Goal: Check status: Check status

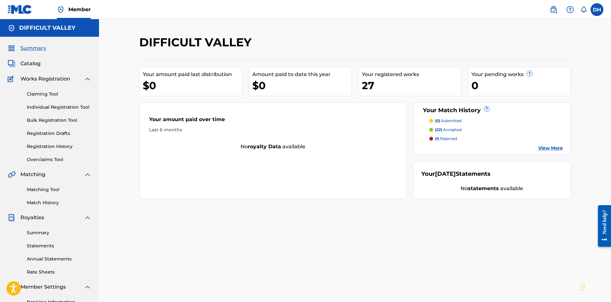
click at [57, 106] on link "Individual Registration Tool" at bounding box center [59, 107] width 64 height 7
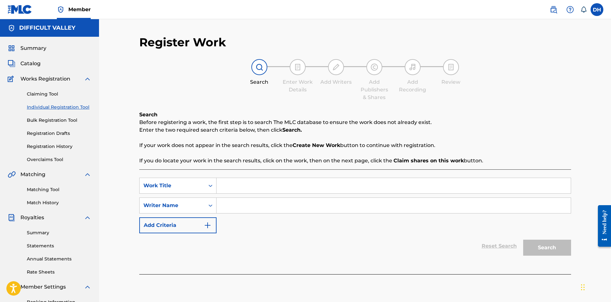
click at [58, 121] on link "Bulk Registration Tool" at bounding box center [59, 120] width 64 height 7
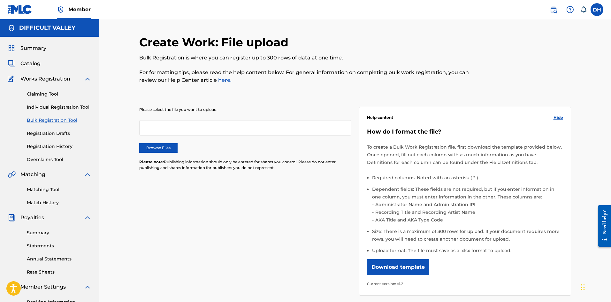
click at [64, 106] on link "Individual Registration Tool" at bounding box center [59, 107] width 64 height 7
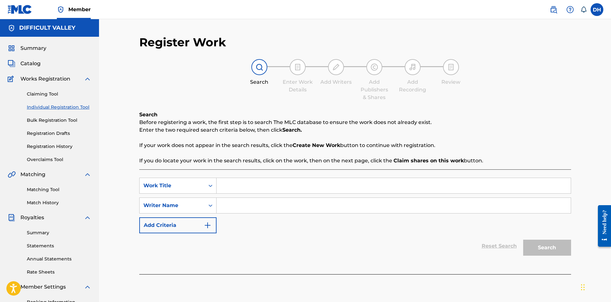
click at [251, 187] on input "Search Form" at bounding box center [393, 185] width 354 height 15
type input "languor"
type input "[PERSON_NAME]"
click at [523, 239] on button "Search" at bounding box center [547, 247] width 48 height 16
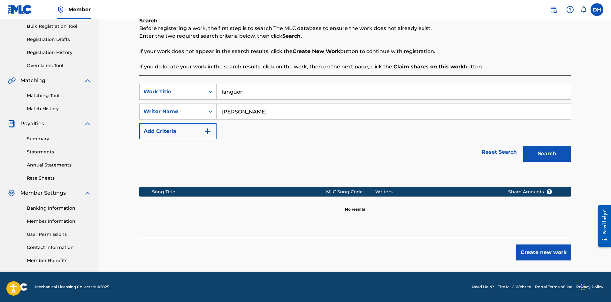
scroll to position [94, 0]
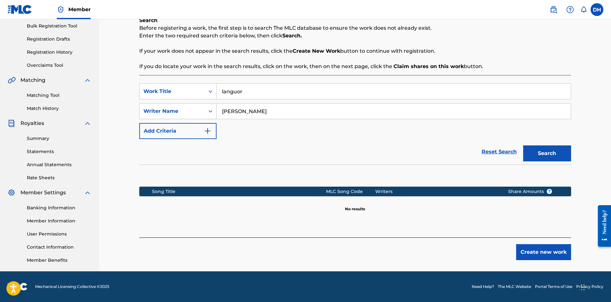
click at [47, 67] on link "Overclaims Tool" at bounding box center [59, 65] width 64 height 7
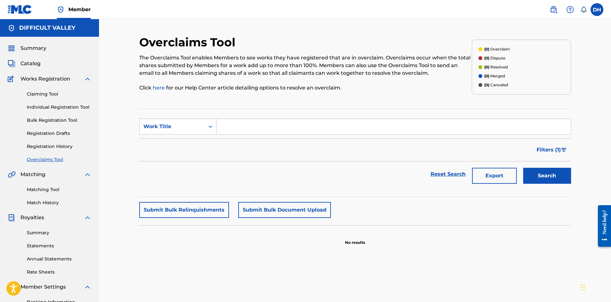
click at [56, 146] on link "Registration History" at bounding box center [59, 146] width 64 height 7
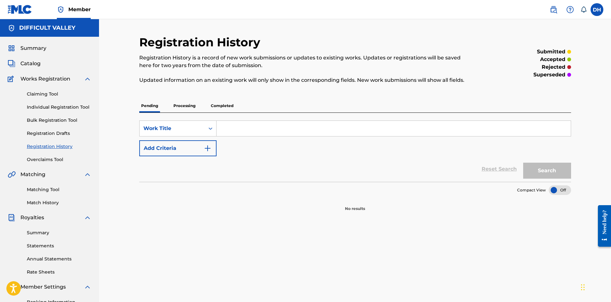
click at [174, 108] on p "Processing" at bounding box center [184, 105] width 26 height 13
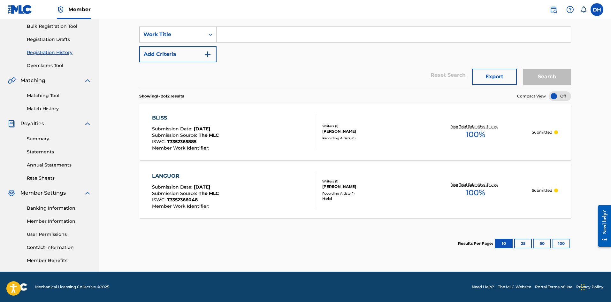
scroll to position [94, 0]
click at [413, 186] on div "[PERSON_NAME]" at bounding box center [370, 186] width 96 height 6
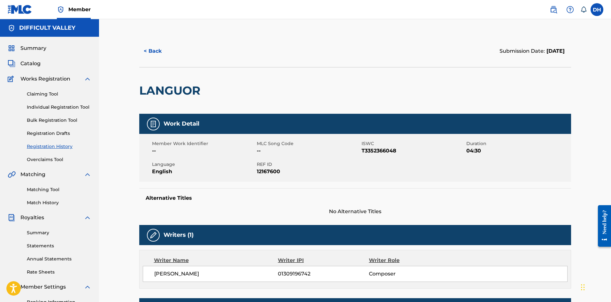
click at [155, 49] on button "< Back" at bounding box center [158, 51] width 38 height 16
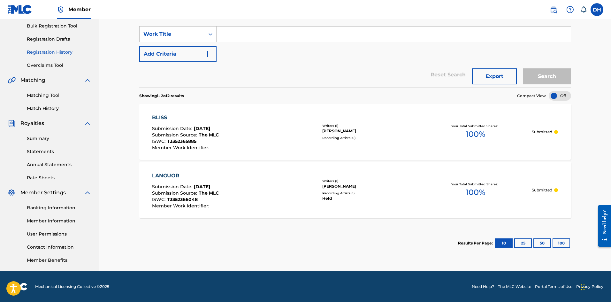
click at [60, 260] on link "Member Benefits" at bounding box center [59, 260] width 64 height 7
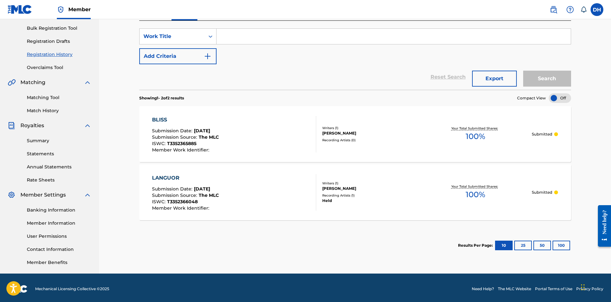
scroll to position [0, 0]
